Goal: Register for event/course

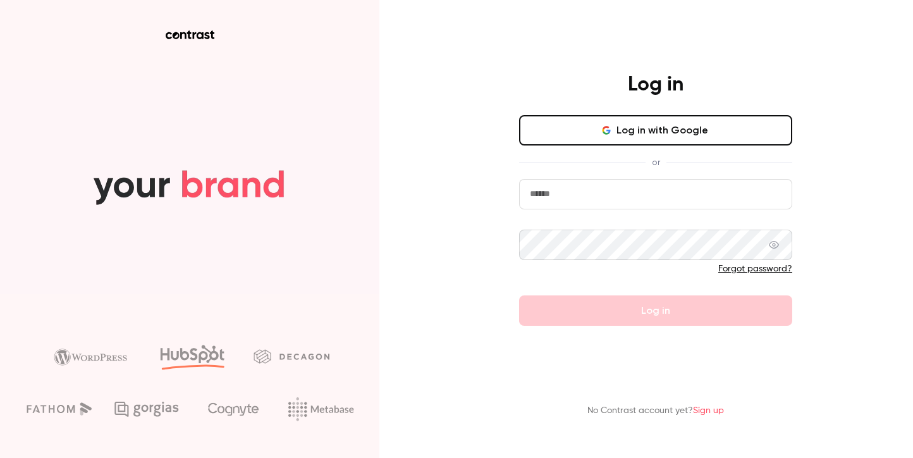
click at [630, 131] on button "Log in with Google" at bounding box center [655, 130] width 273 height 30
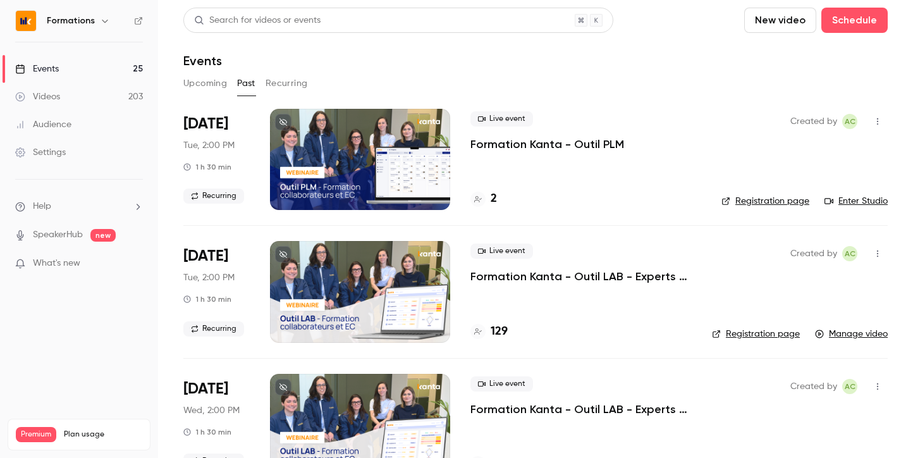
click at [109, 28] on div "Formations" at bounding box center [85, 20] width 77 height 15
click at [102, 23] on icon "button" at bounding box center [105, 21] width 10 height 10
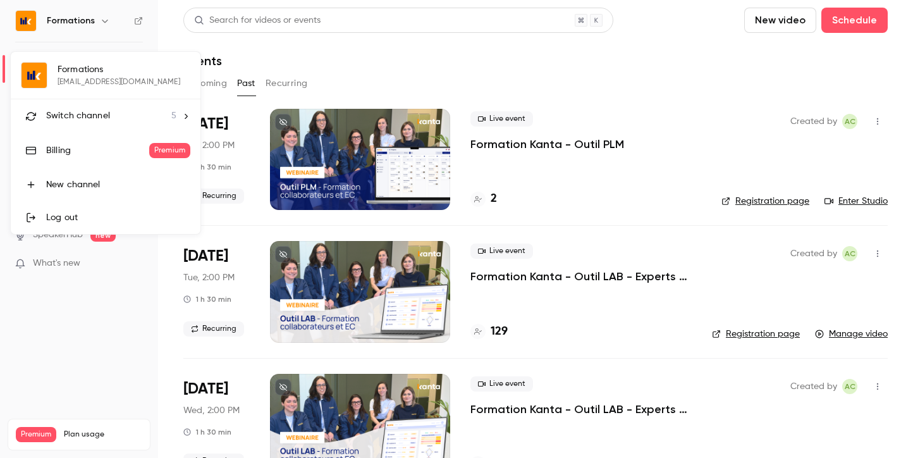
click at [145, 111] on div "Switch channel 5" at bounding box center [111, 115] width 130 height 13
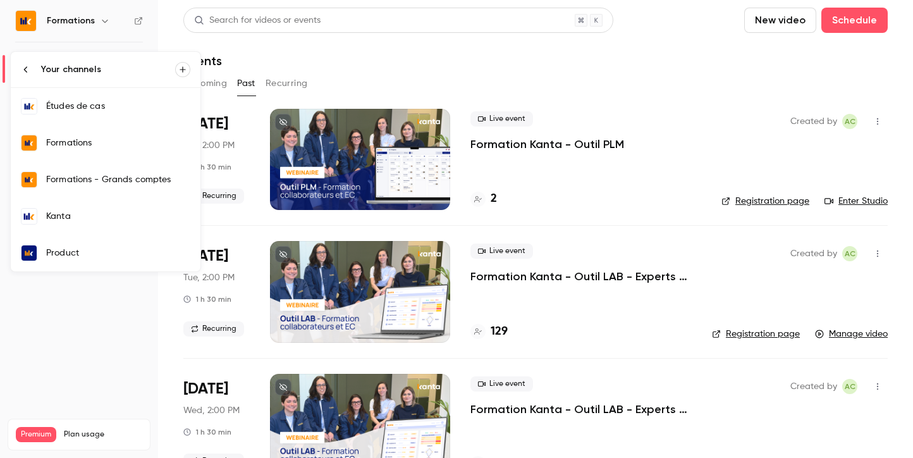
click at [116, 215] on div "Kanta" at bounding box center [118, 216] width 144 height 13
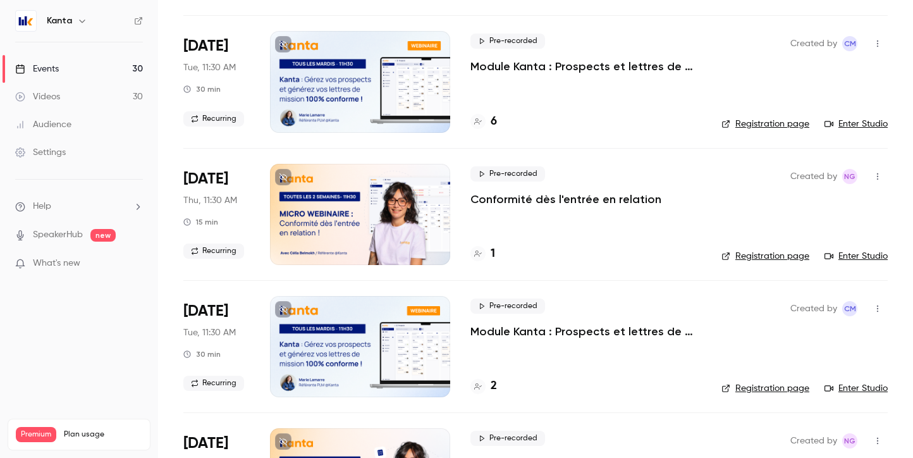
scroll to position [216, 0]
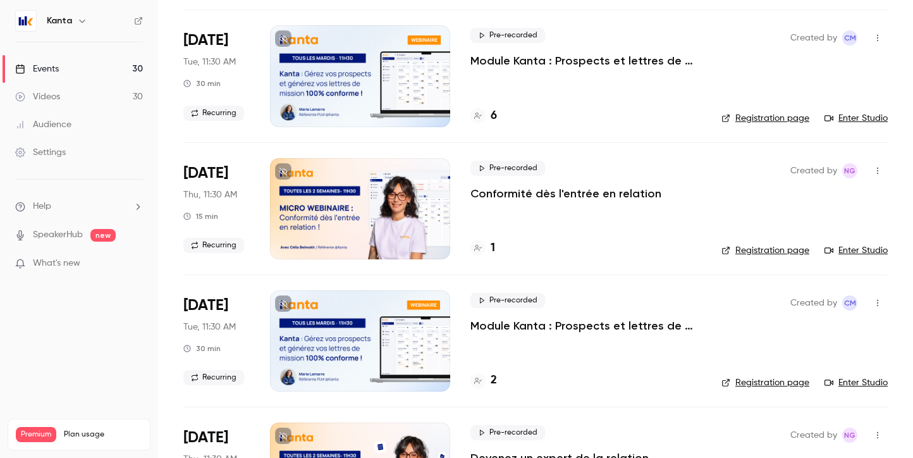
click at [500, 328] on p "Module Kanta : Prospects et lettres de mission" at bounding box center [585, 325] width 231 height 15
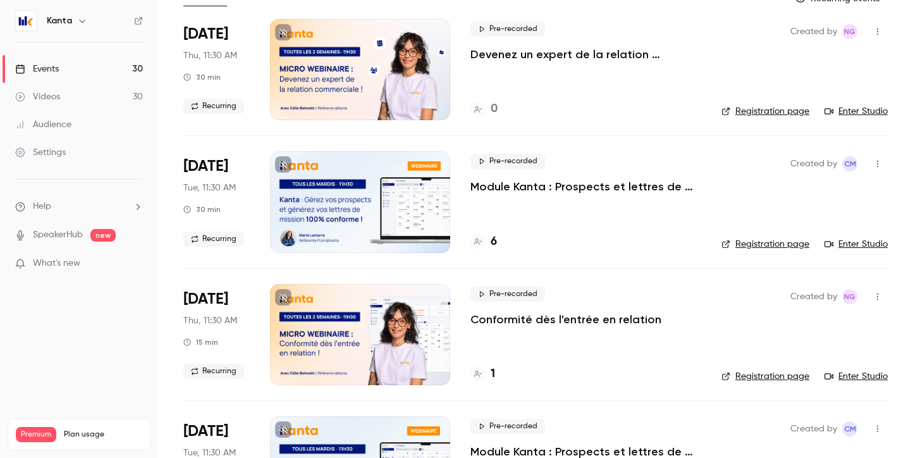
scroll to position [177, 0]
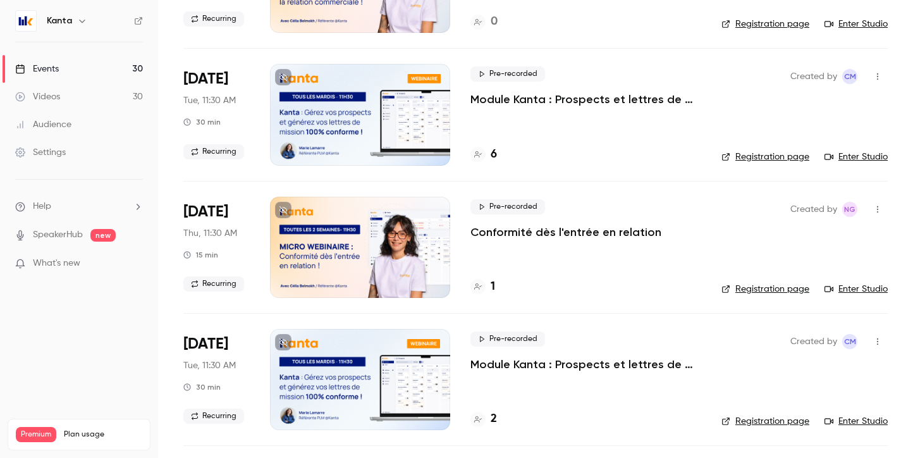
click at [759, 419] on link "Registration page" at bounding box center [765, 421] width 88 height 13
click at [491, 419] on h4 "2" at bounding box center [493, 418] width 6 height 17
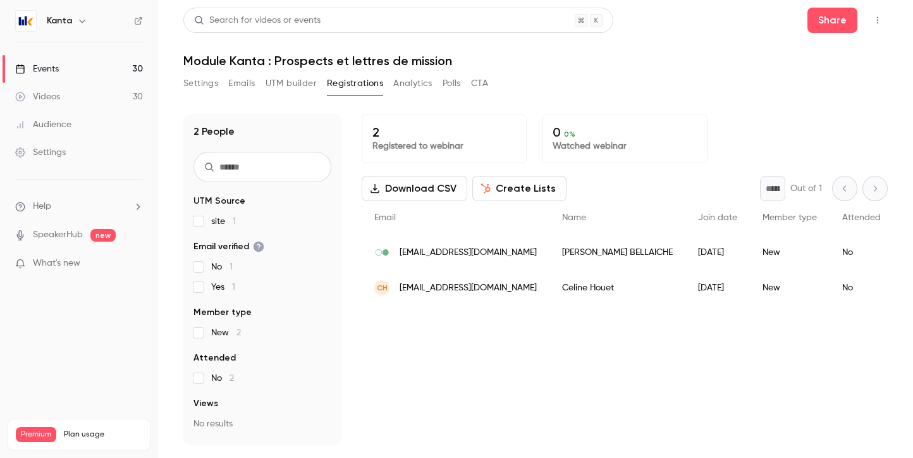
click at [206, 83] on button "Settings" at bounding box center [200, 83] width 35 height 20
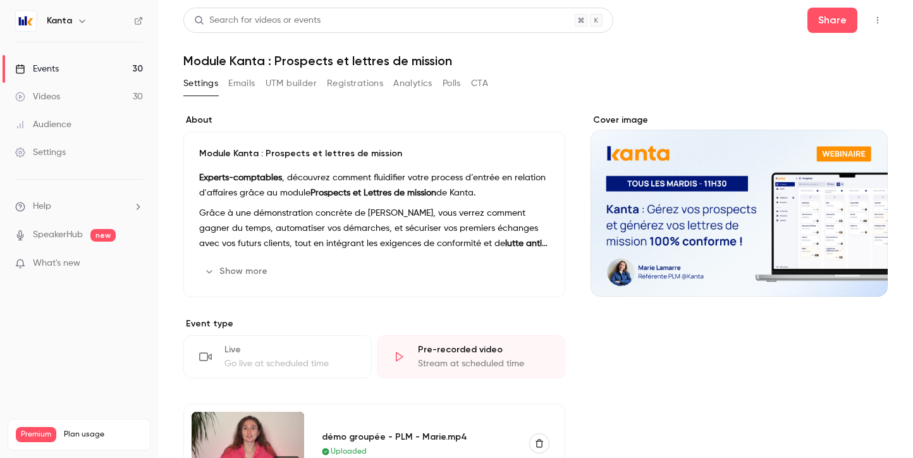
click at [73, 61] on link "Events 30" at bounding box center [79, 69] width 158 height 28
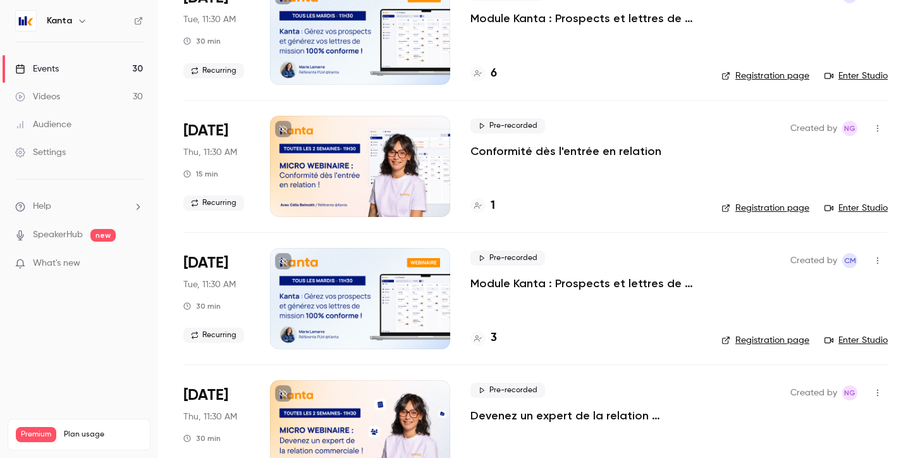
scroll to position [239, 0]
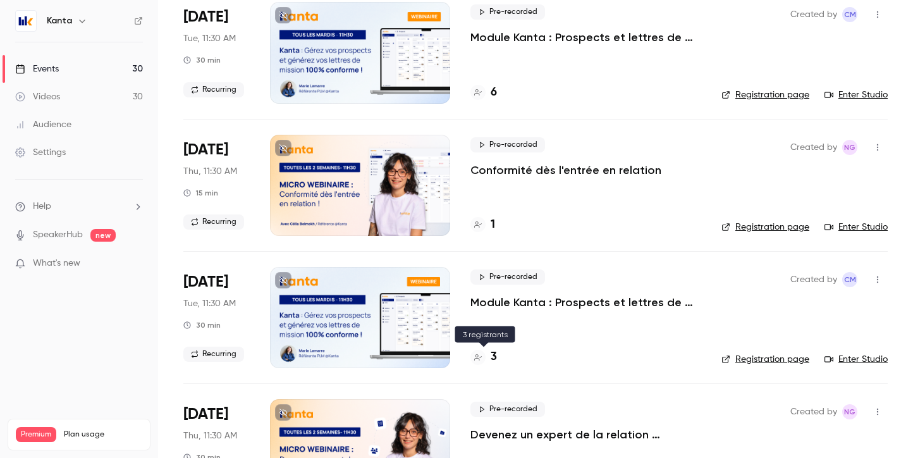
click at [494, 355] on h4 "3" at bounding box center [493, 356] width 6 height 17
